Goal: Find specific page/section: Find specific page/section

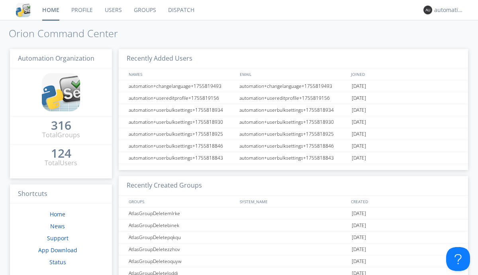
click at [181, 10] on link "Dispatch" at bounding box center [181, 10] width 38 height 20
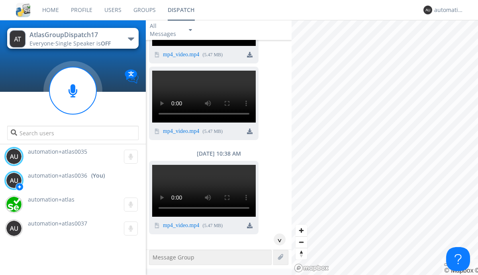
scroll to position [203, 0]
click at [277, 239] on div "^" at bounding box center [280, 239] width 12 height 12
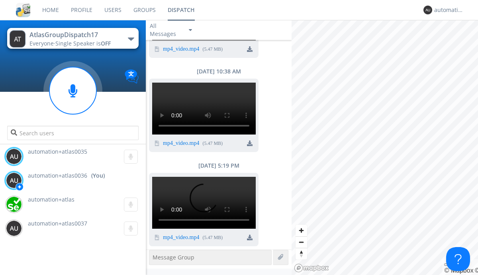
scroll to position [927, 0]
click at [250, 237] on img at bounding box center [250, 237] width 6 height 6
click at [447, 10] on div "automation+atlas0036" at bounding box center [449, 10] width 30 height 8
